Goal: Use online tool/utility: Utilize a website feature to perform a specific function

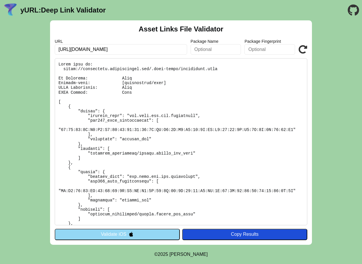
click at [116, 50] on input "[URL][DOMAIN_NAME]" at bounding box center [121, 49] width 133 height 10
click at [139, 235] on button "Validate iOS" at bounding box center [117, 234] width 125 height 11
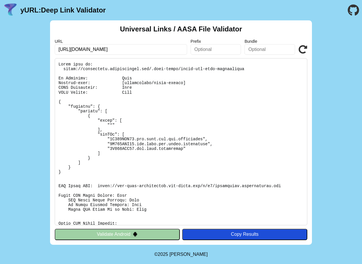
click at [142, 50] on input "[URL][DOMAIN_NAME]" at bounding box center [121, 49] width 133 height 10
click at [146, 235] on button "Validate Android" at bounding box center [117, 234] width 125 height 11
